Goal: Task Accomplishment & Management: Manage account settings

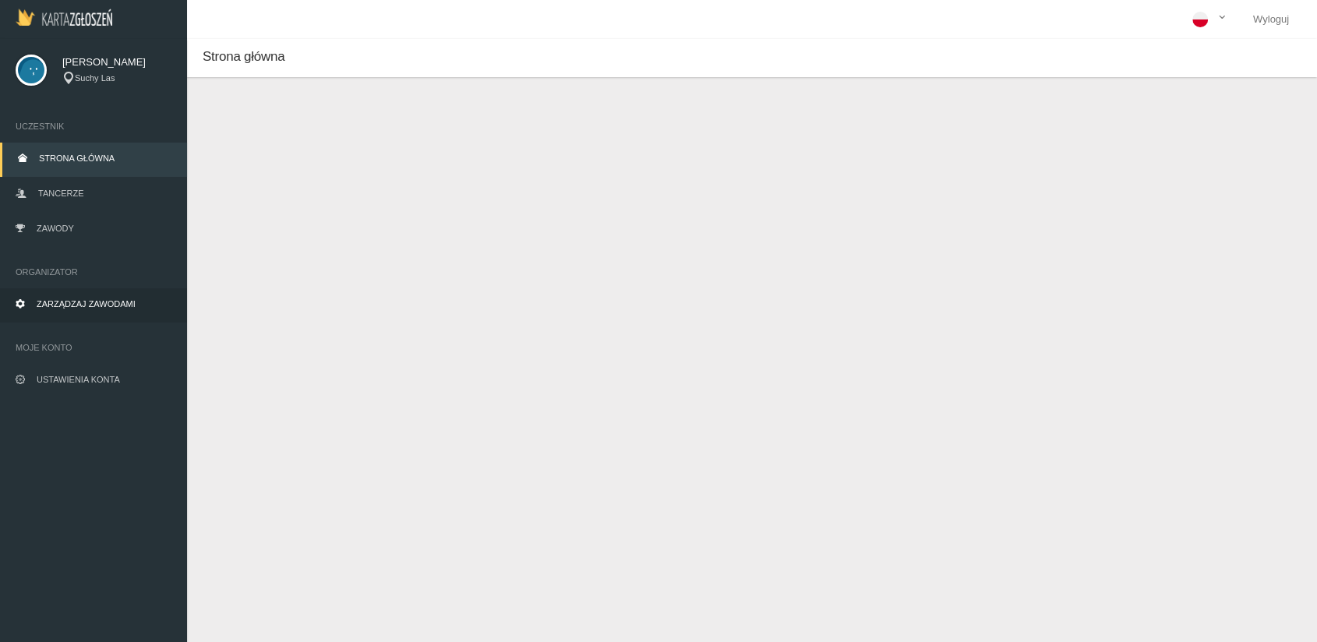
click at [93, 301] on span "Zarządzaj zawodami" at bounding box center [86, 303] width 99 height 9
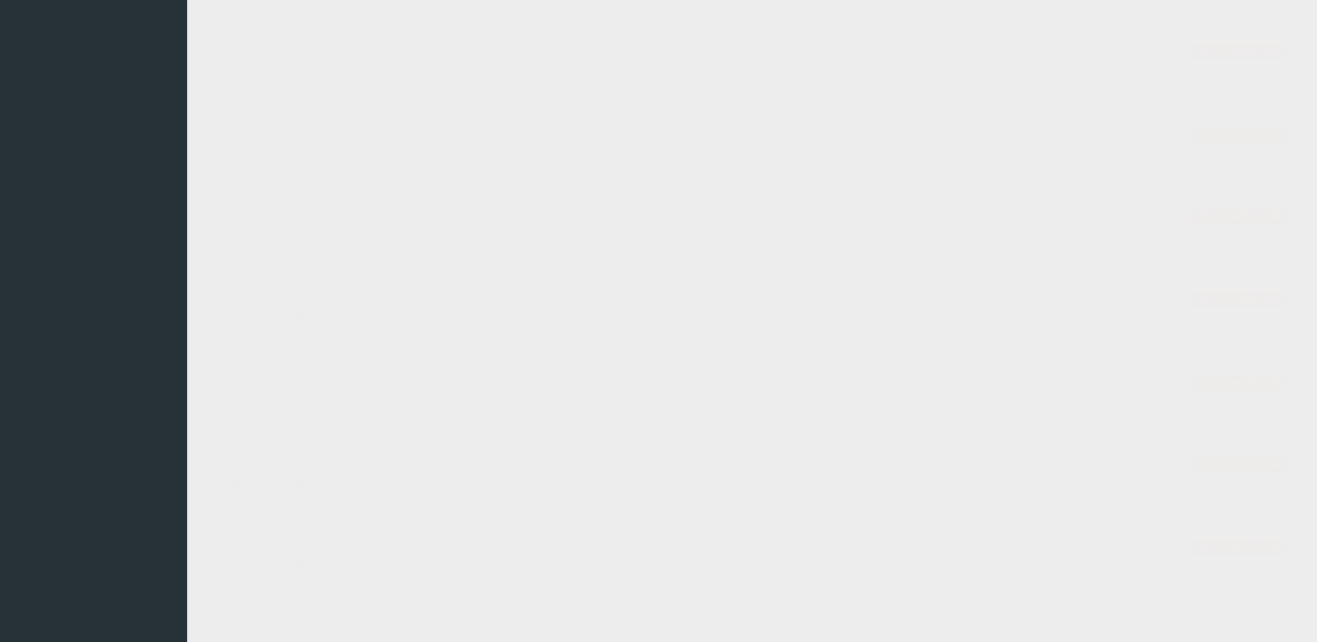
scroll to position [869, 0]
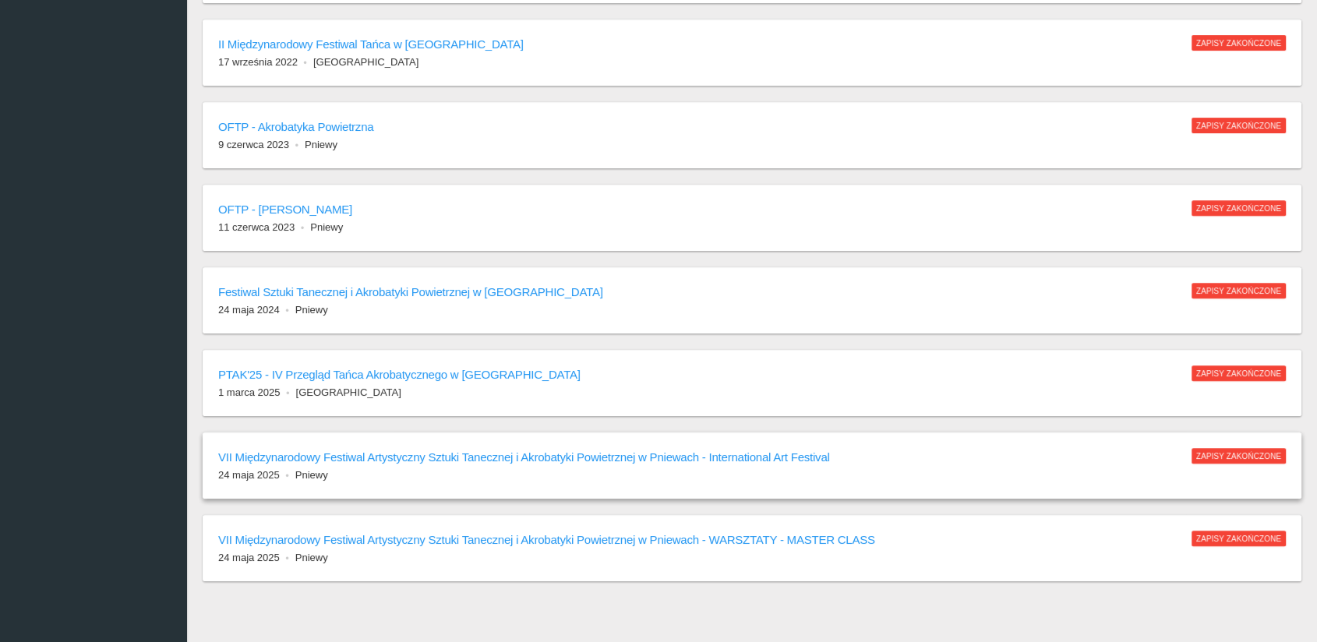
click at [408, 454] on h6 "VII Międzynarodowy Festiwal Artystyczny Sztuki Tanecznej i Akrobatyki Powietrzn…" at bounding box center [697, 457] width 958 height 18
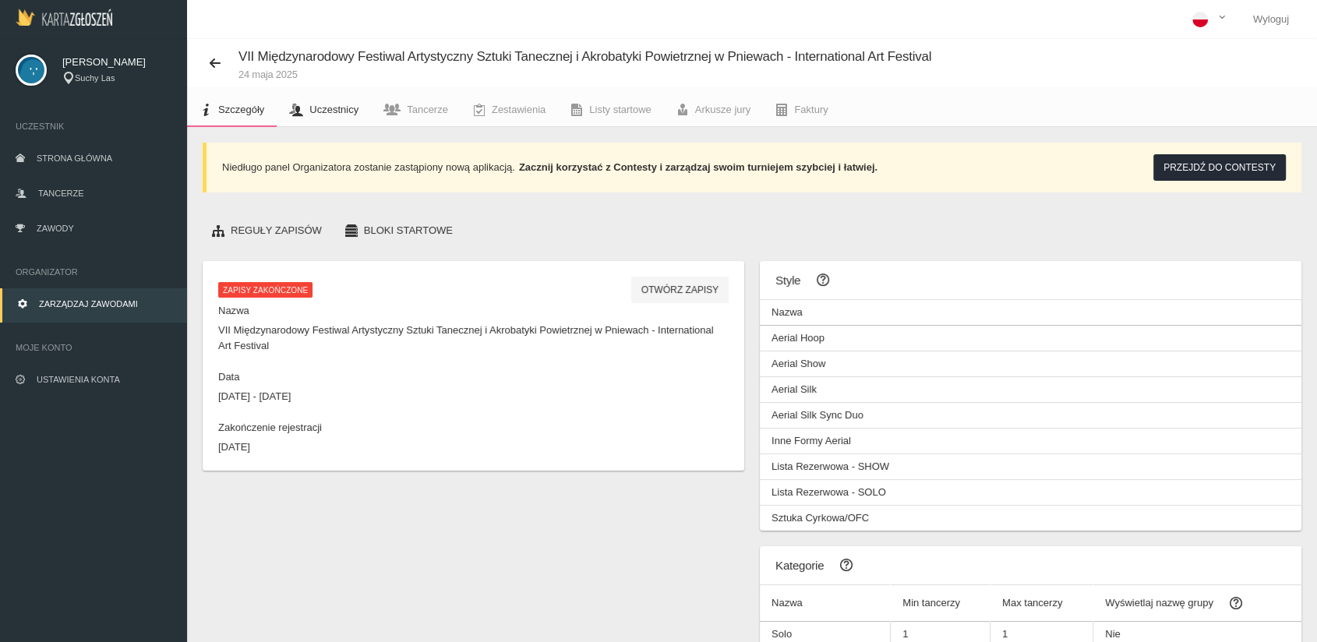
click at [334, 108] on span "Uczestnicy" at bounding box center [333, 110] width 49 height 12
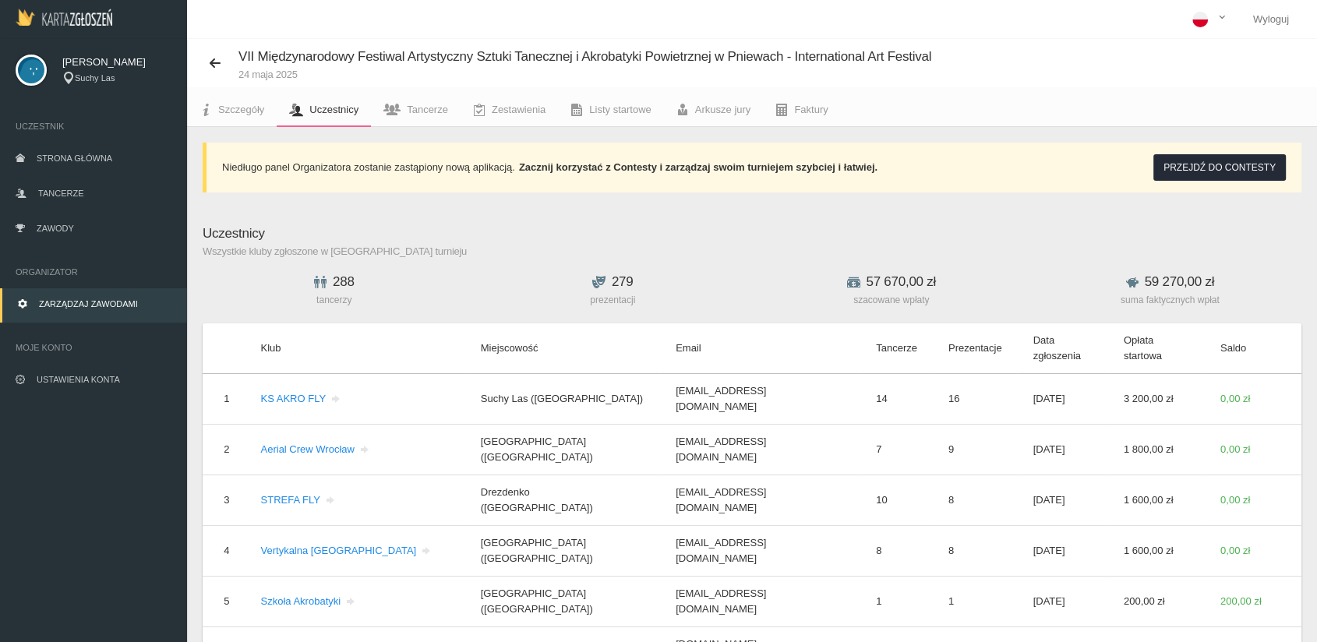
scroll to position [23, 0]
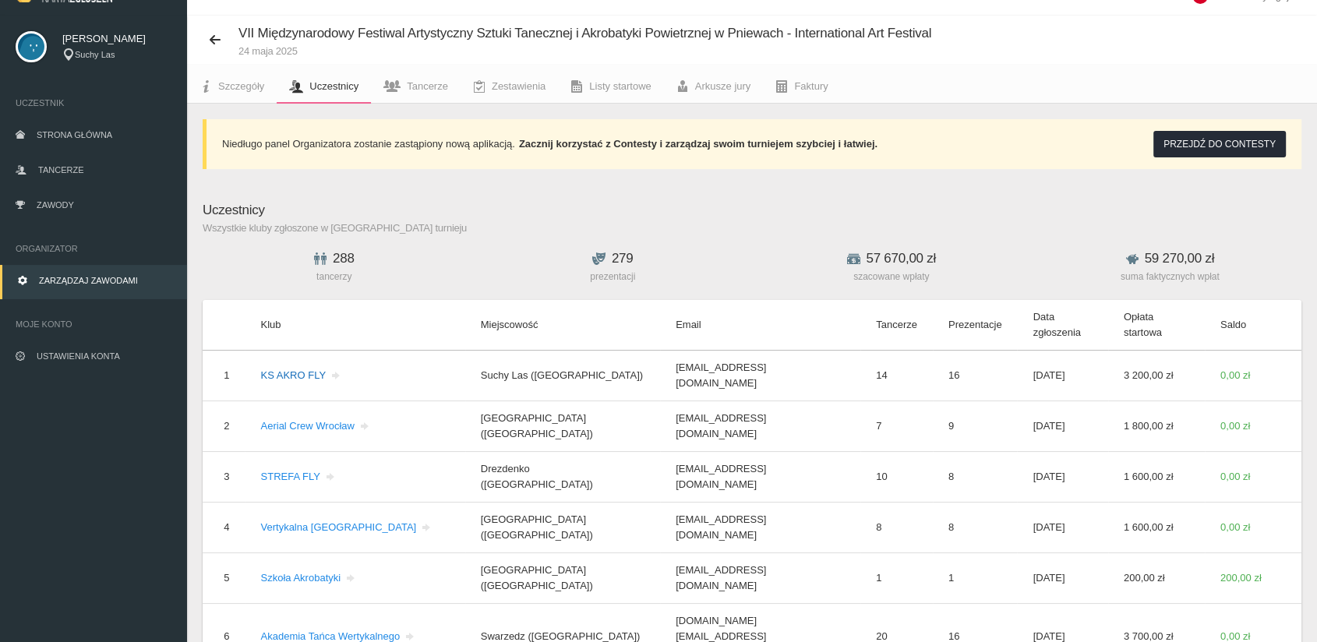
click at [304, 369] on link "KS AKRO FLY" at bounding box center [301, 375] width 82 height 12
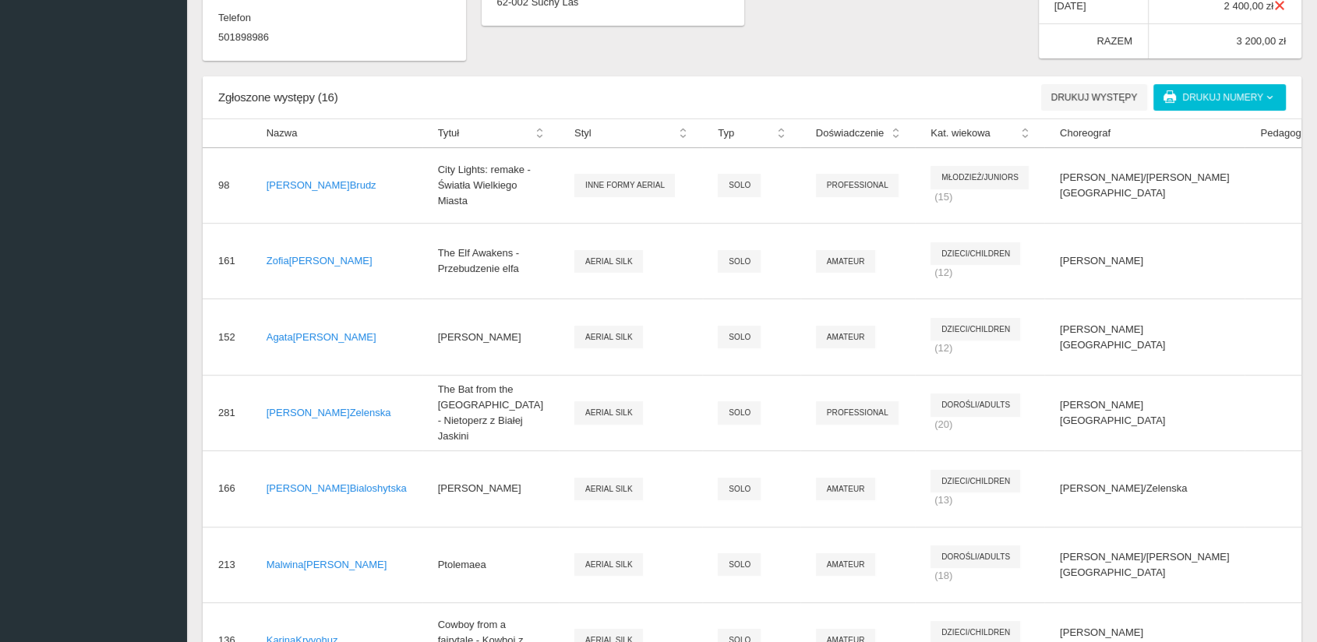
scroll to position [474, 0]
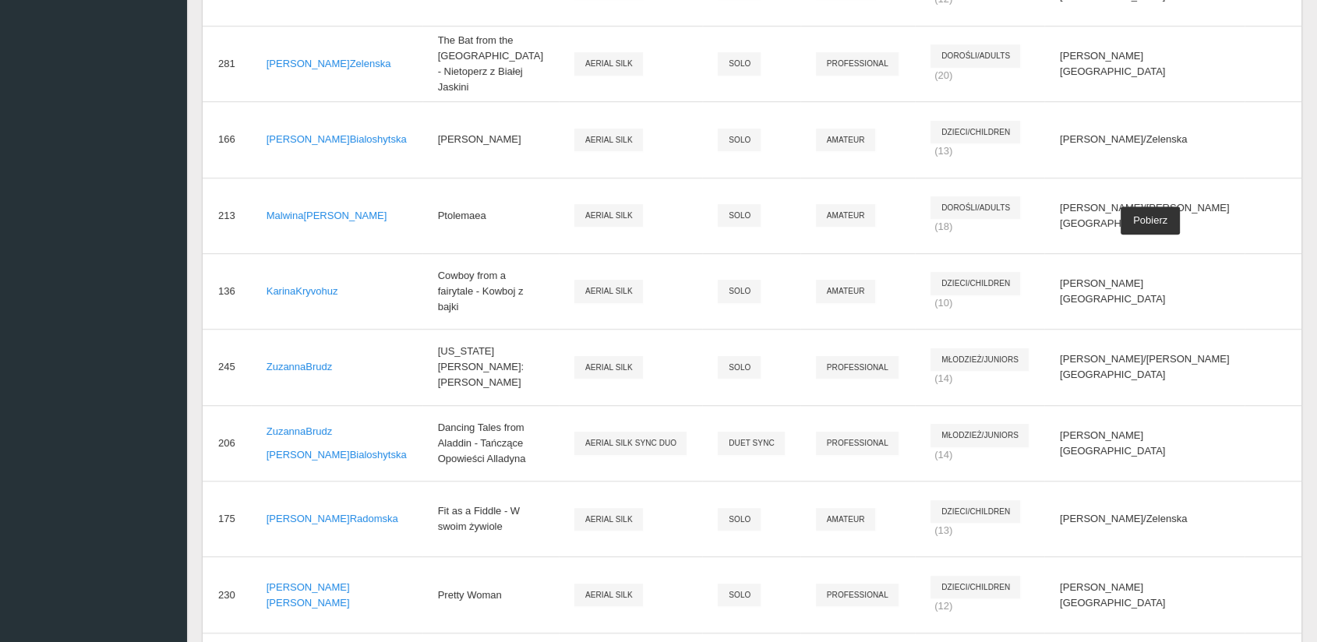
scroll to position [848, 0]
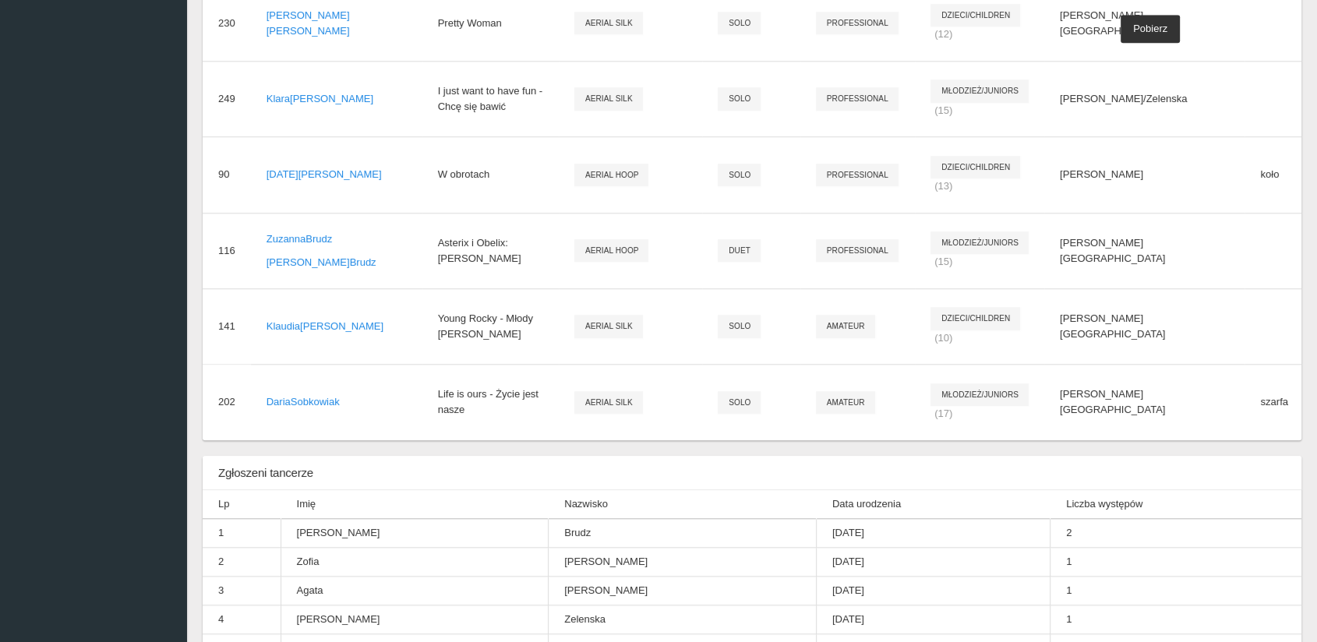
scroll to position [1390, 0]
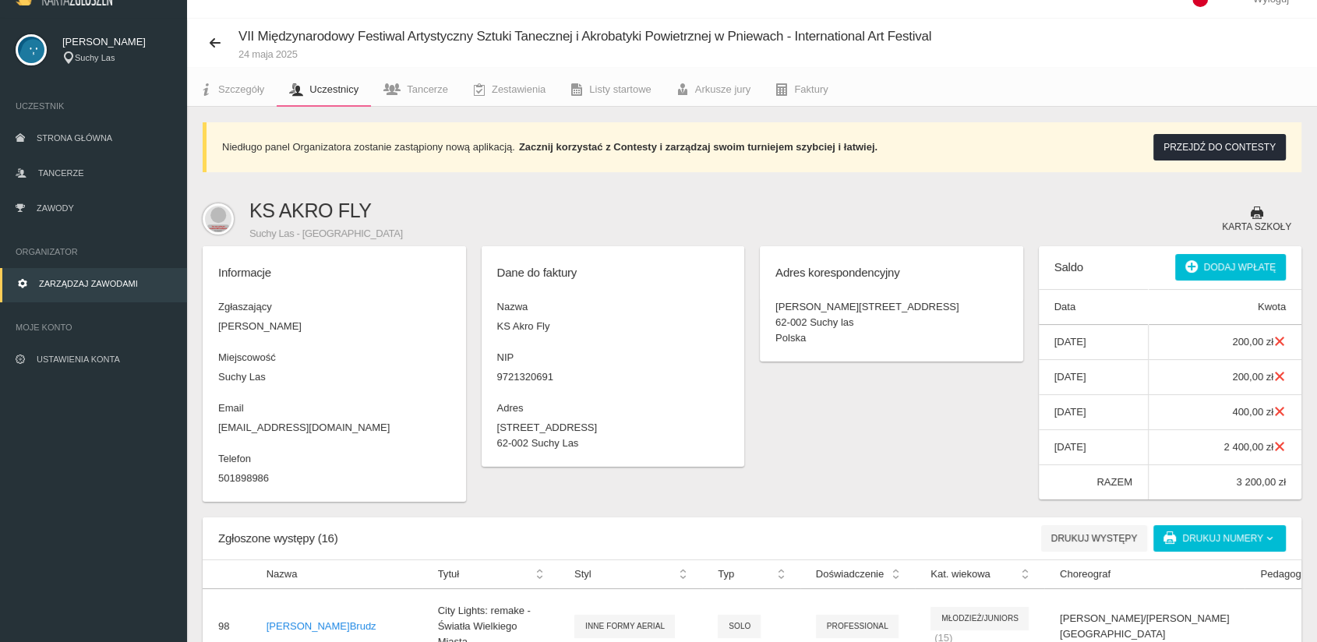
scroll to position [0, 0]
